Goal: Answer question/provide support

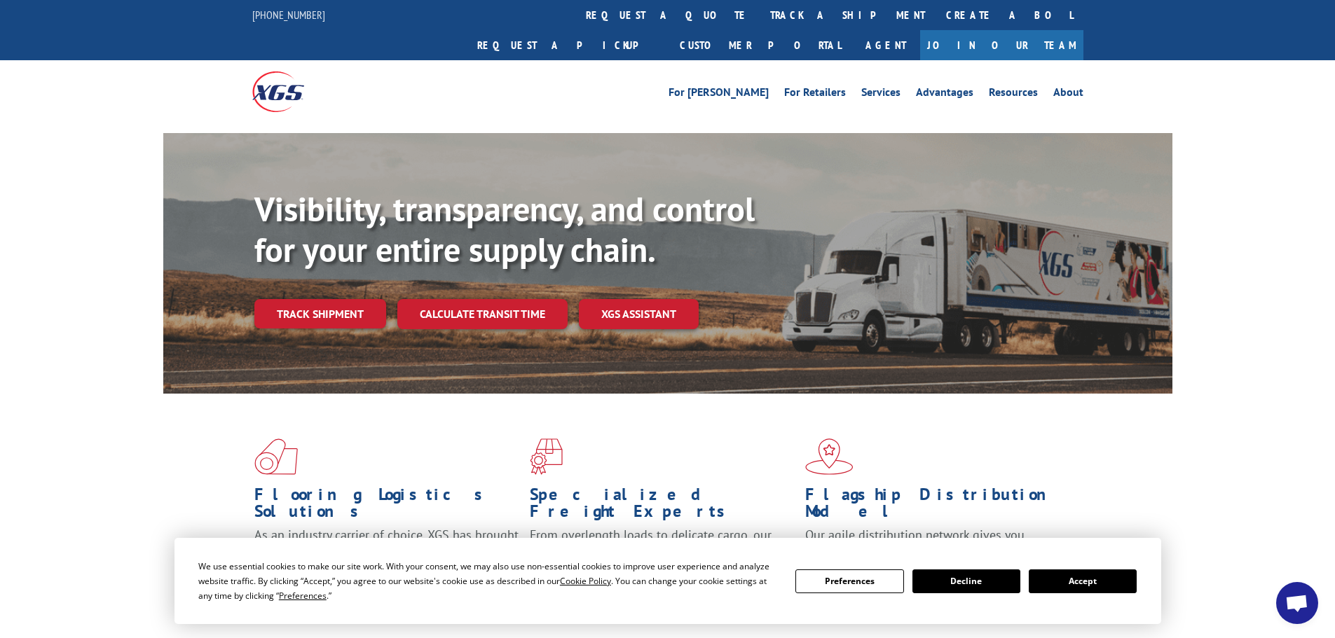
click at [1068, 574] on button "Accept" at bounding box center [1083, 582] width 108 height 24
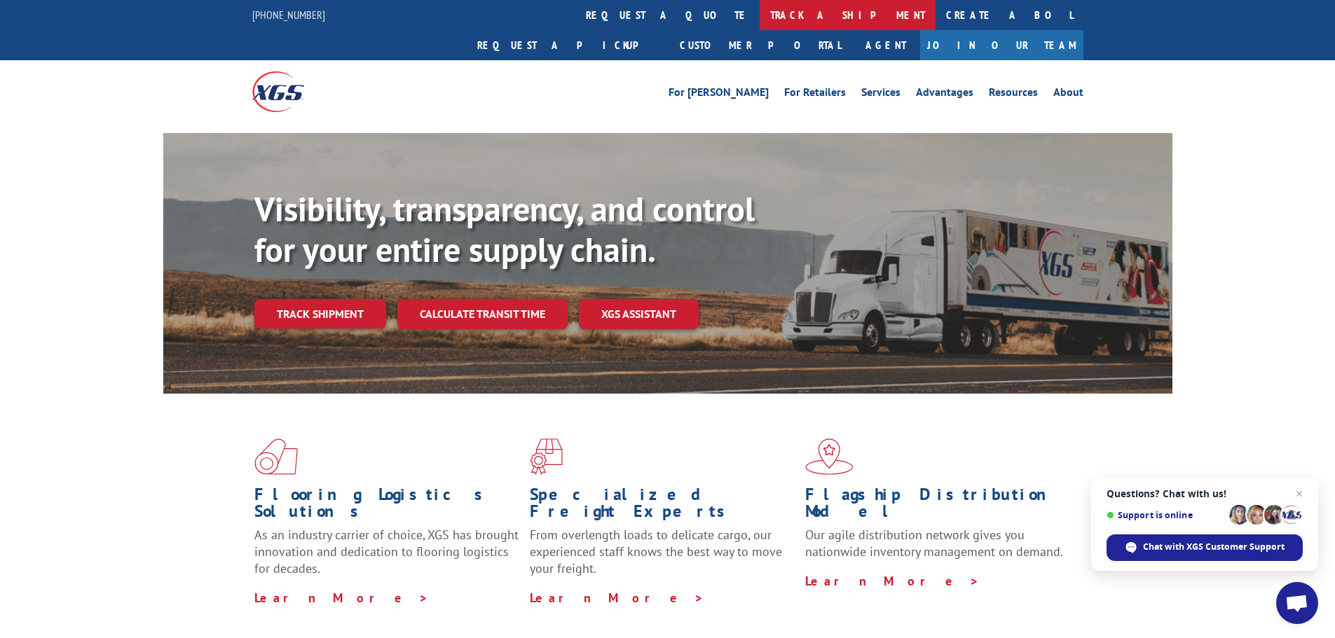
click at [760, 13] on link "track a shipment" at bounding box center [848, 15] width 176 height 30
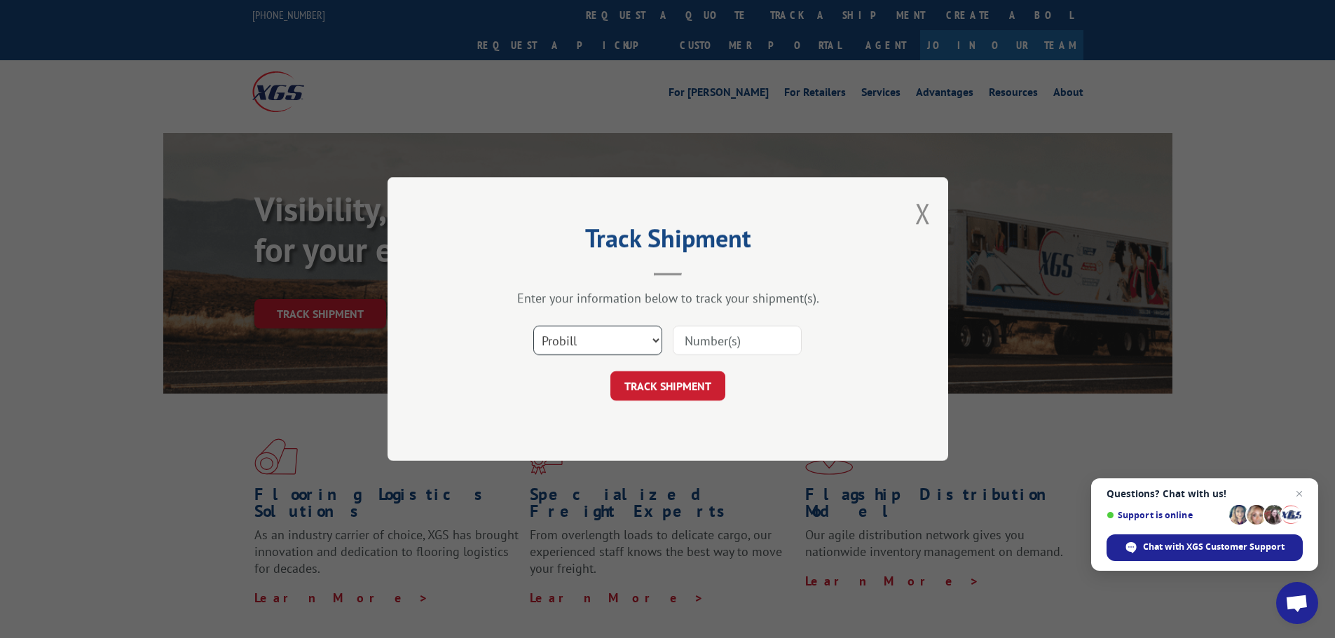
click at [596, 344] on select "Select category... Probill BOL PO" at bounding box center [597, 340] width 129 height 29
select select "po"
click at [533, 326] on select "Select category... Probill BOL PO" at bounding box center [597, 340] width 129 height 29
click at [690, 350] on input at bounding box center [737, 340] width 129 height 29
paste input "10528733"
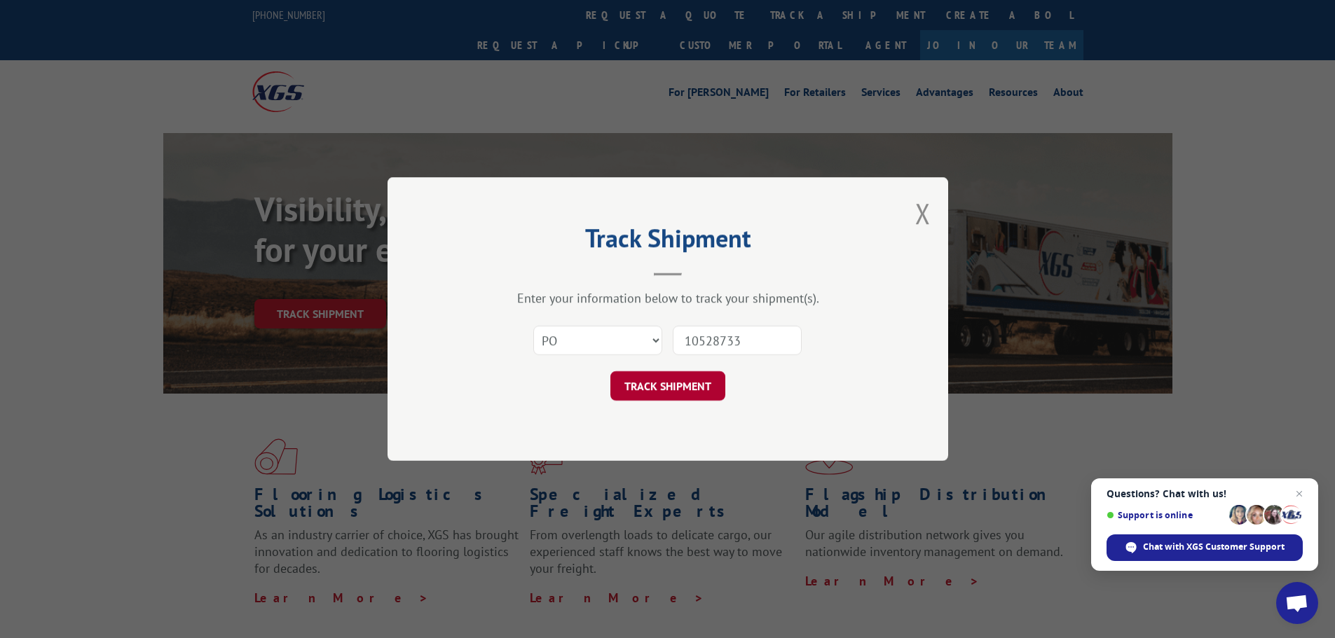
type input "10528733"
click at [666, 393] on button "TRACK SHIPMENT" at bounding box center [667, 385] width 115 height 29
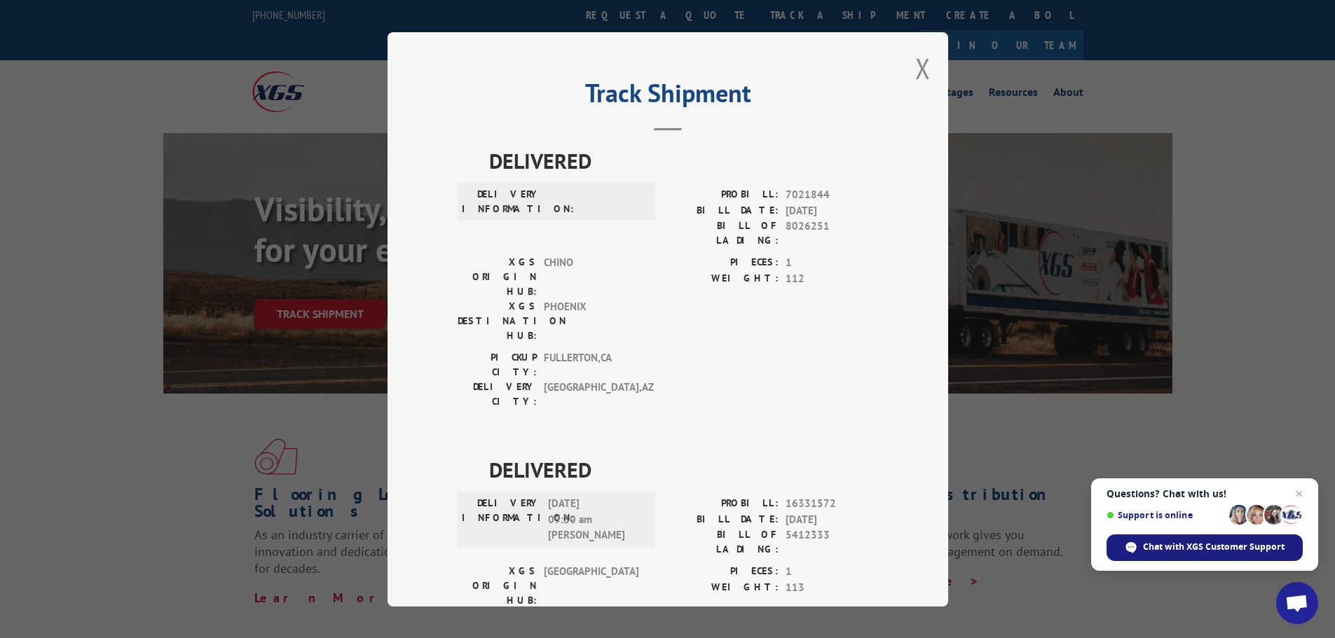
click at [1233, 537] on div "Chat with XGS Customer Support" at bounding box center [1204, 548] width 196 height 27
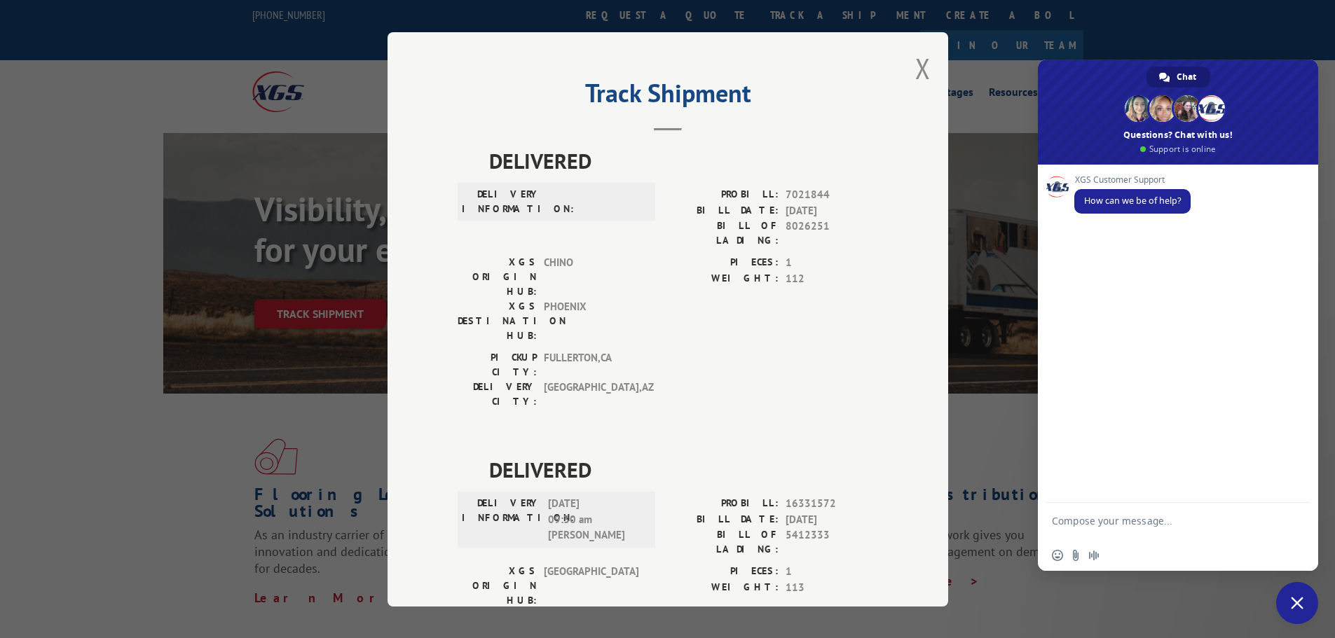
click at [1106, 530] on textarea "Compose your message..." at bounding box center [1162, 527] width 221 height 25
type textarea "Confirming a PO delivery"
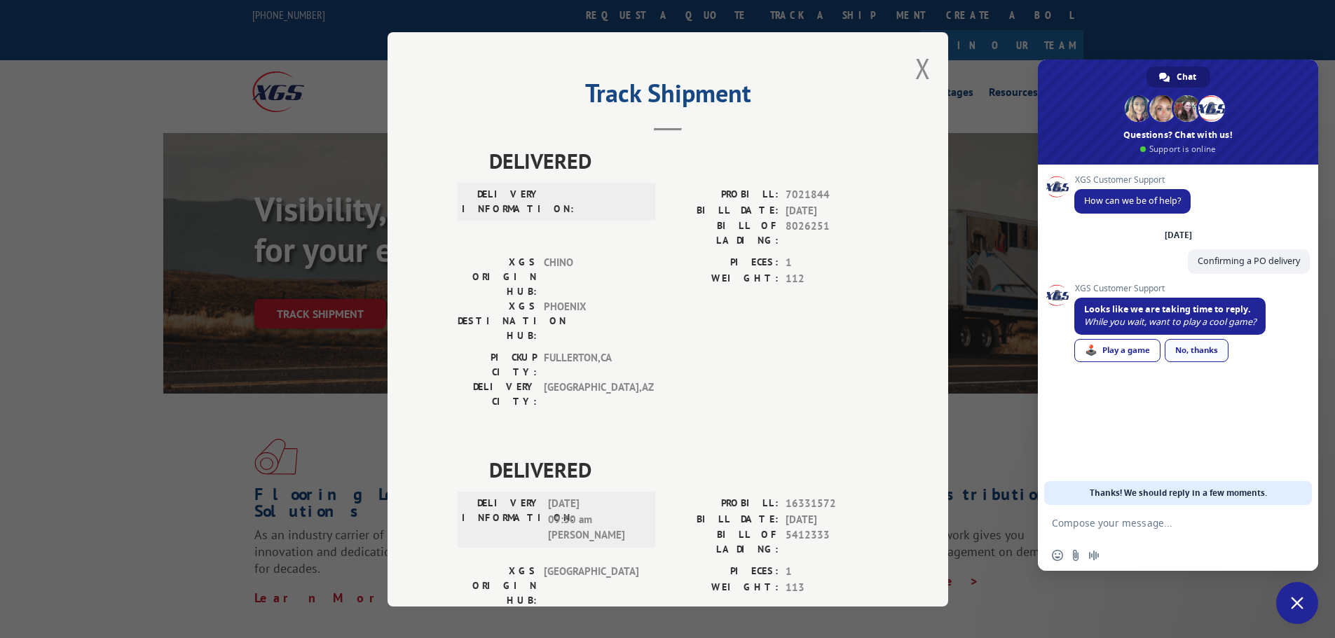
click at [1210, 355] on div "No, thanks" at bounding box center [1197, 350] width 64 height 23
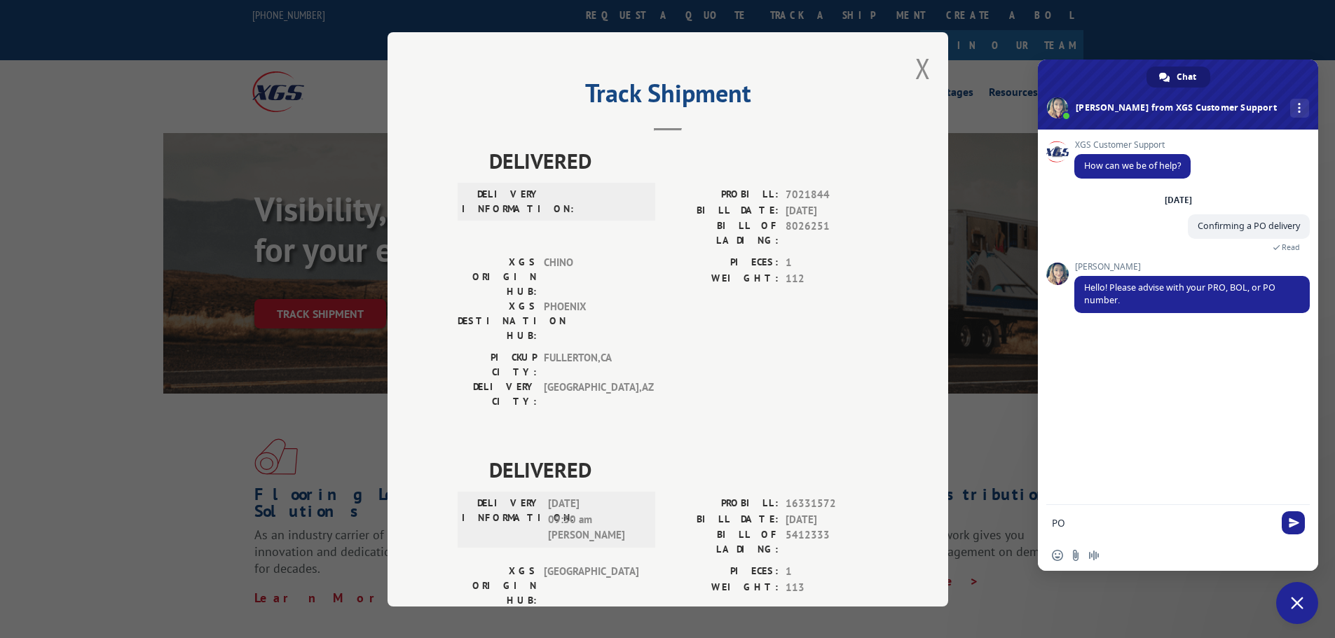
paste textarea "10528733"
type textarea "PO 10528733"
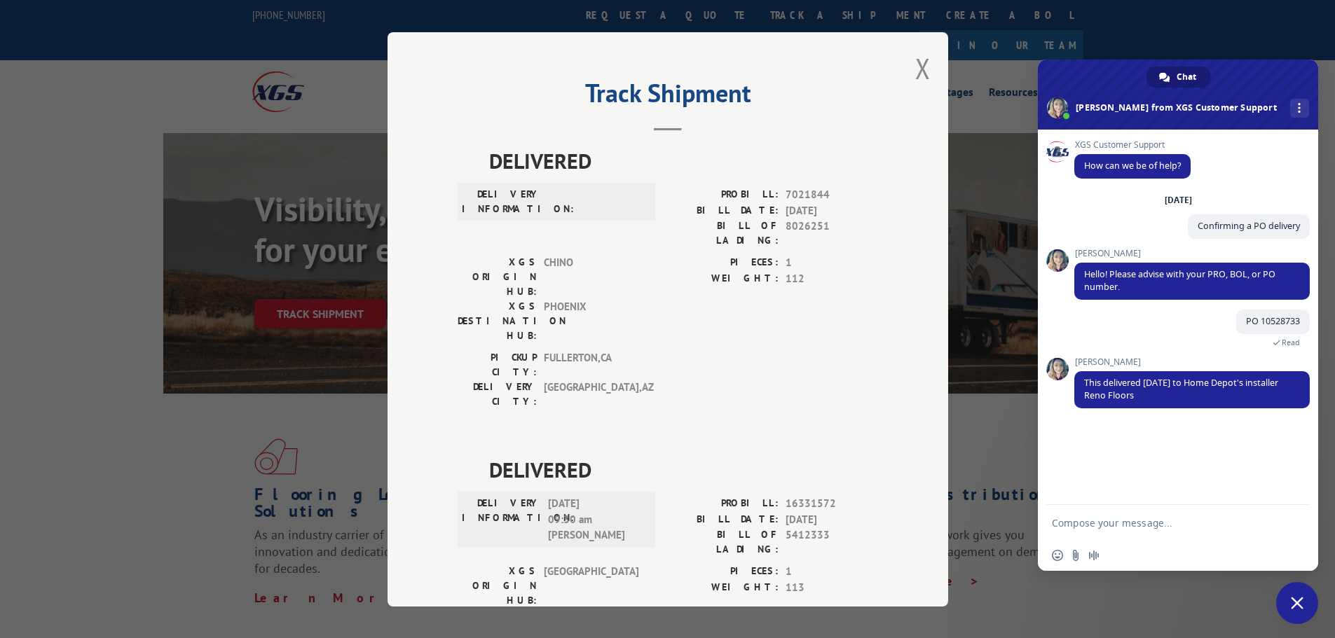
click at [1103, 520] on textarea "Compose your message..." at bounding box center [1162, 523] width 221 height 13
type textarea "Okay awesome thank you :) just needed that confirmation"
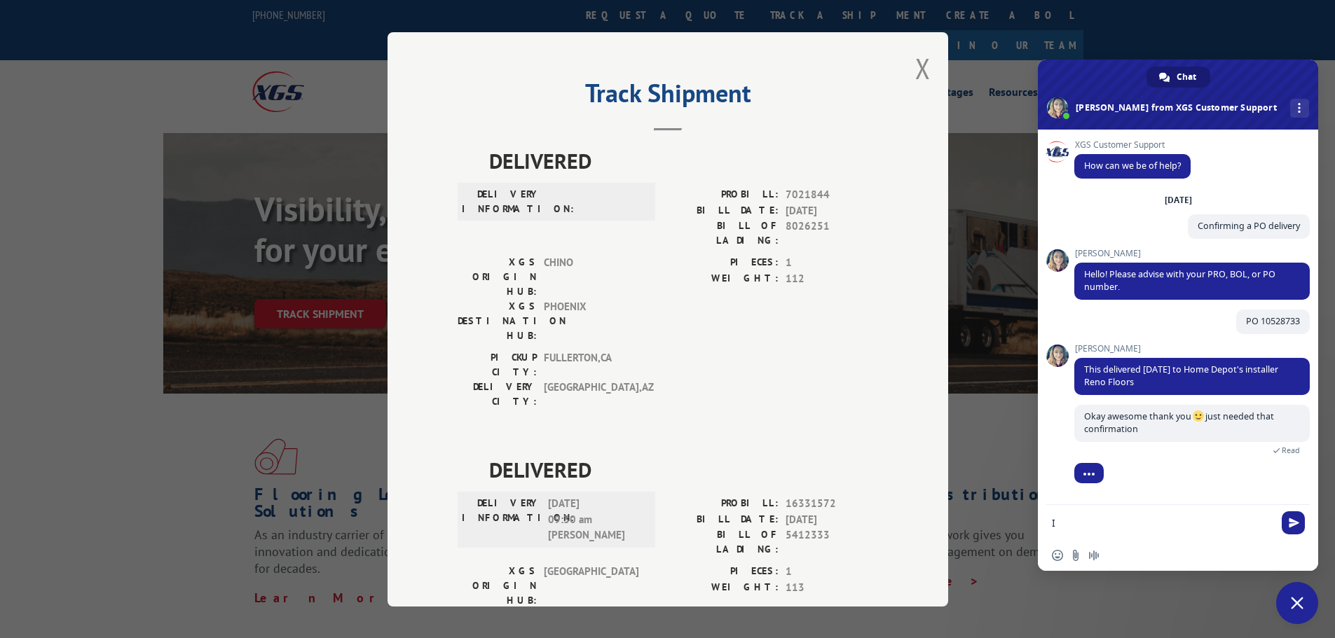
scroll to position [27, 0]
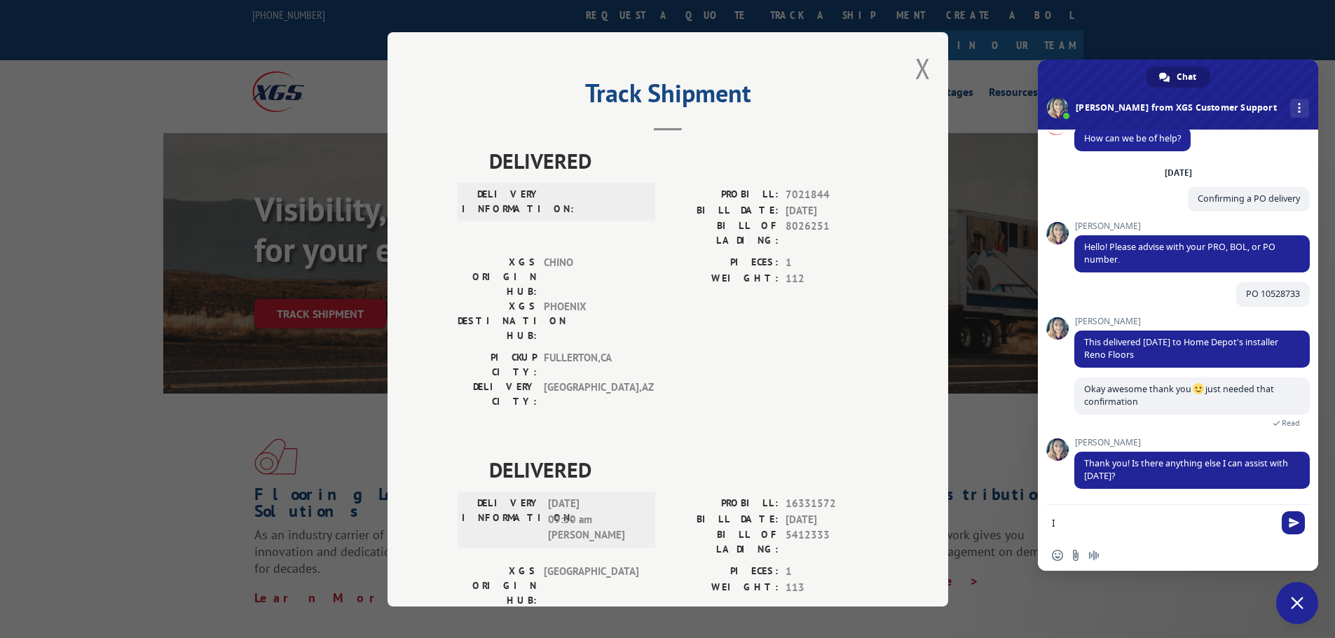
type textarea "I"
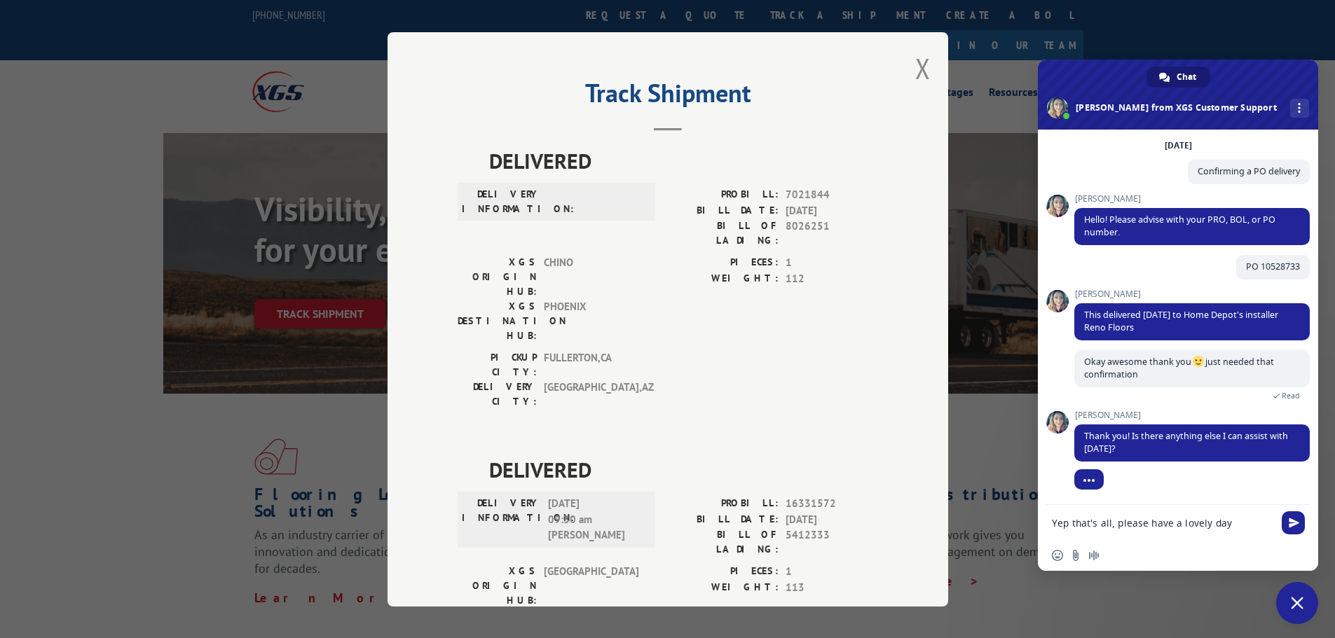
type textarea "Yep that's all, please have a lovely day!"
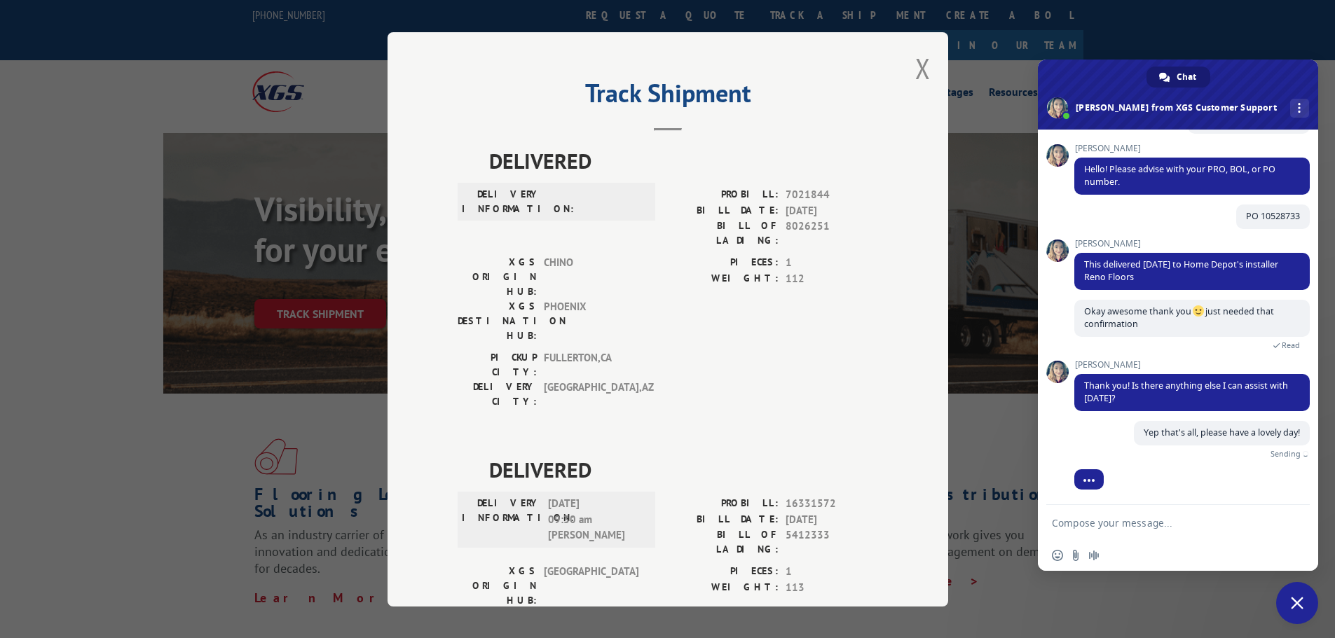
scroll to position [89, 0]
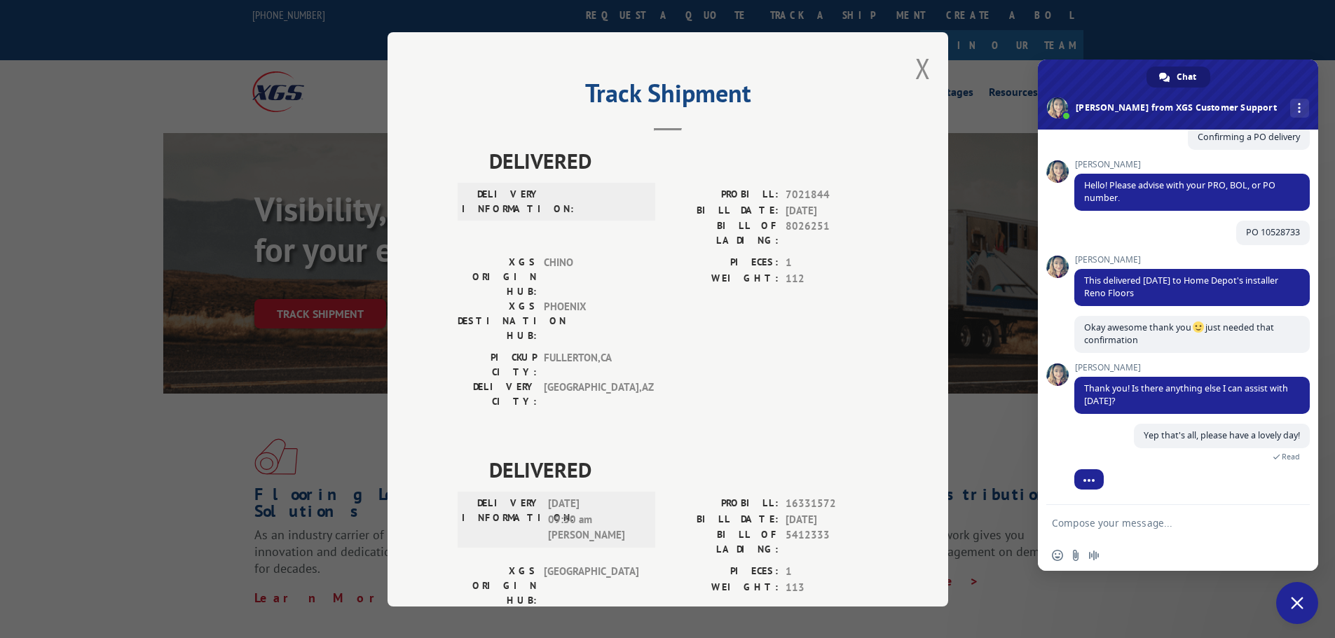
click at [1298, 609] on span "Close chat" at bounding box center [1297, 603] width 13 height 13
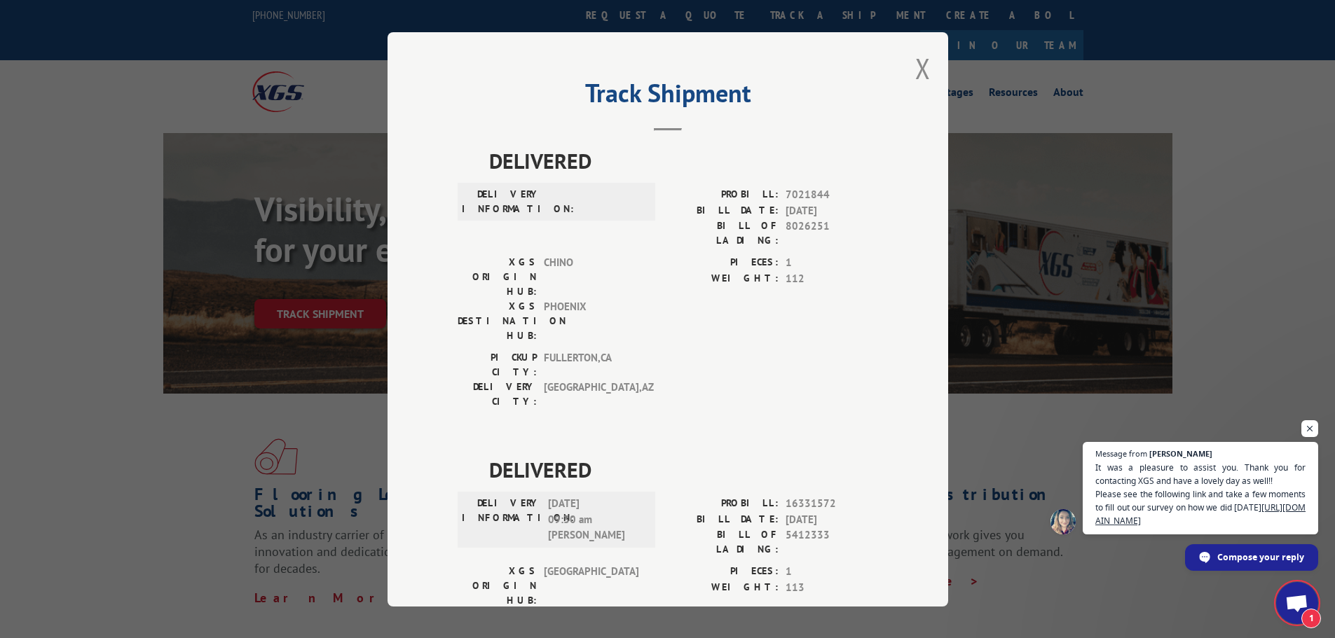
scroll to position [160, 0]
click at [1301, 594] on span "1" at bounding box center [1297, 603] width 42 height 42
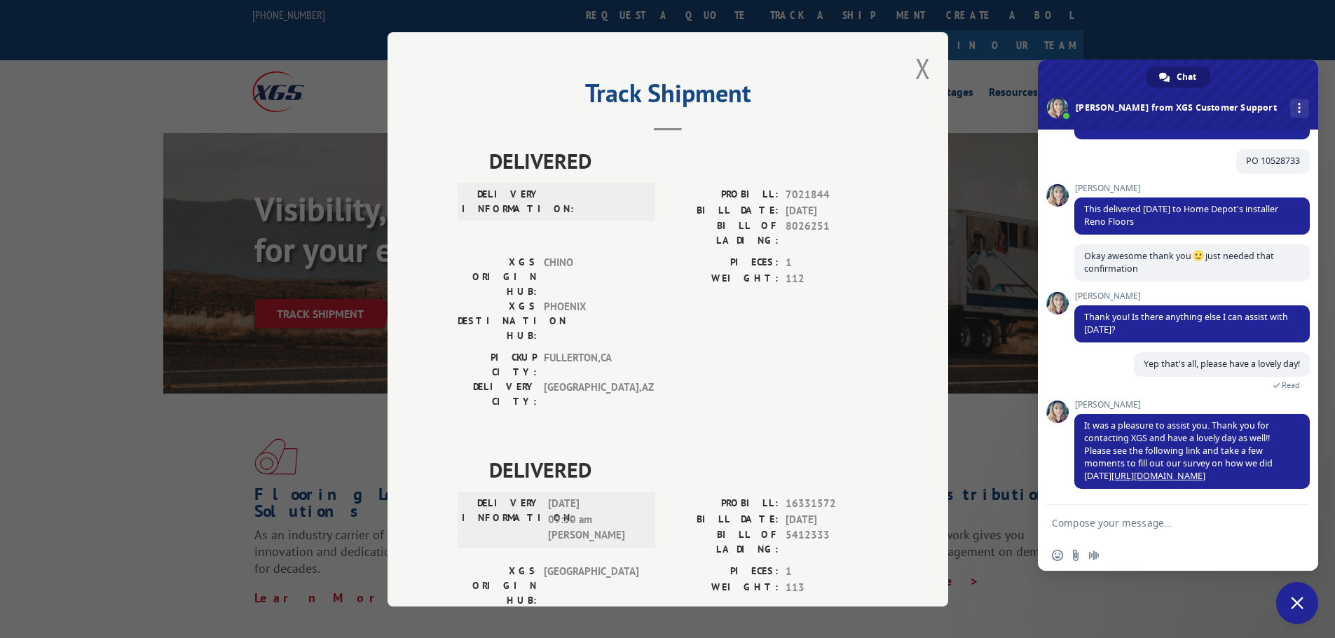
drag, startPoint x: 1299, startPoint y: 599, endPoint x: 1287, endPoint y: 584, distance: 19.1
click at [1299, 600] on span "Close chat" at bounding box center [1297, 603] width 13 height 13
